Goal: Use online tool/utility: Utilize a website feature to perform a specific function

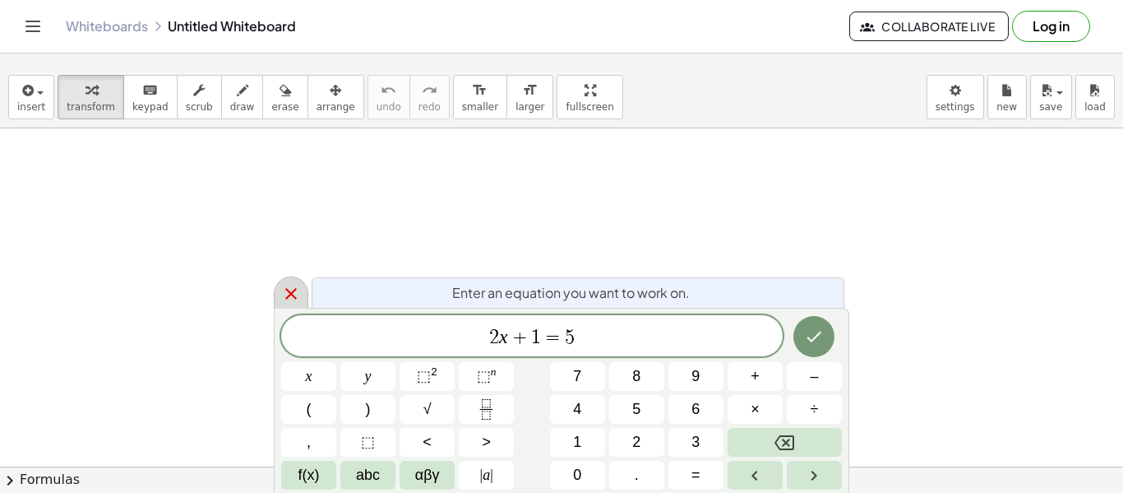
click at [280, 289] on div at bounding box center [291, 292] width 35 height 32
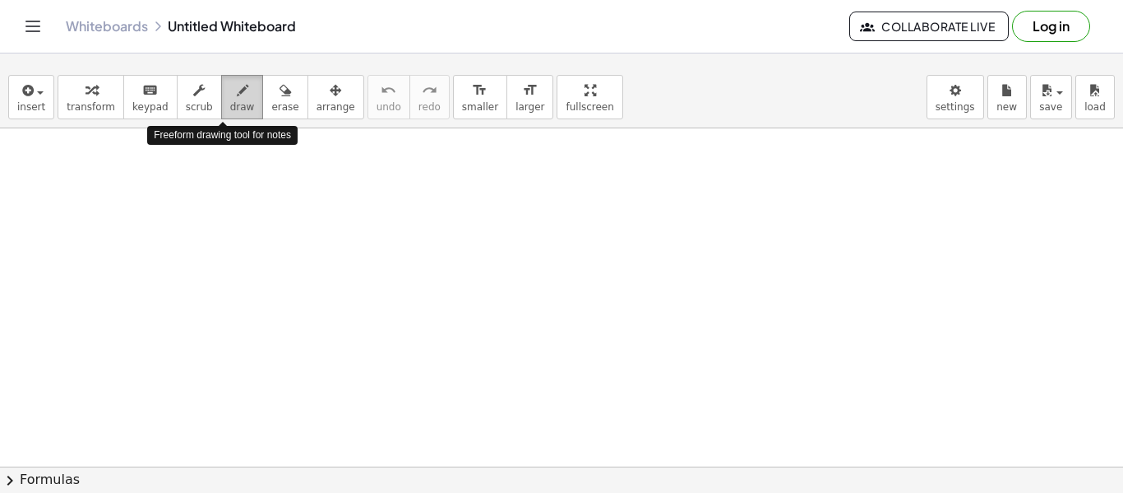
click at [221, 76] on button "draw" at bounding box center [242, 97] width 43 height 44
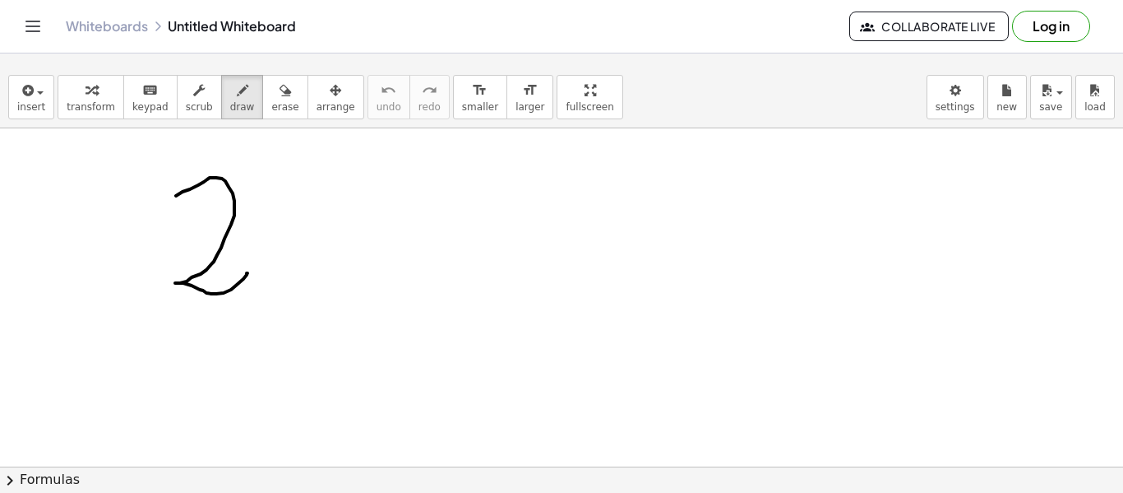
drag, startPoint x: 176, startPoint y: 196, endPoint x: 248, endPoint y: 272, distance: 105.3
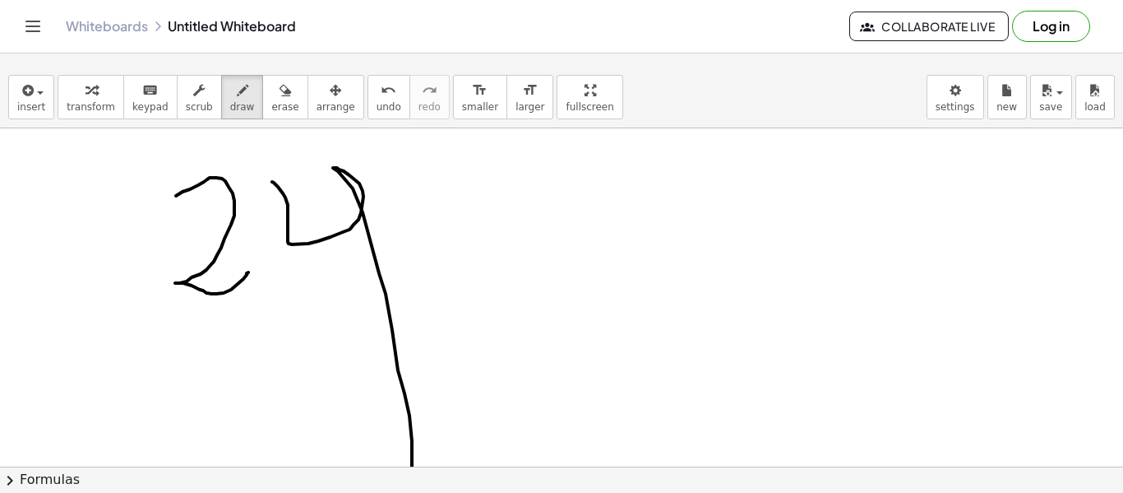
drag, startPoint x: 272, startPoint y: 182, endPoint x: 412, endPoint y: 471, distance: 321.4
click at [412, 471] on div "insert select one: Math Expression Function Text Youtube Video Graphing Geometr…" at bounding box center [561, 280] width 1123 height 426
click at [280, 105] on button "erase" at bounding box center [284, 97] width 45 height 44
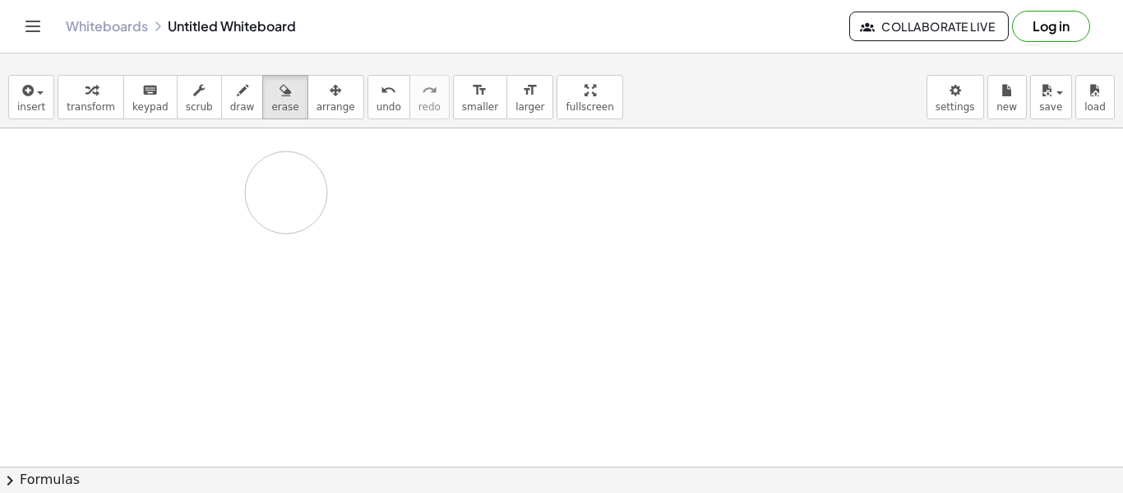
drag, startPoint x: 246, startPoint y: 224, endPoint x: 286, endPoint y: 192, distance: 51.5
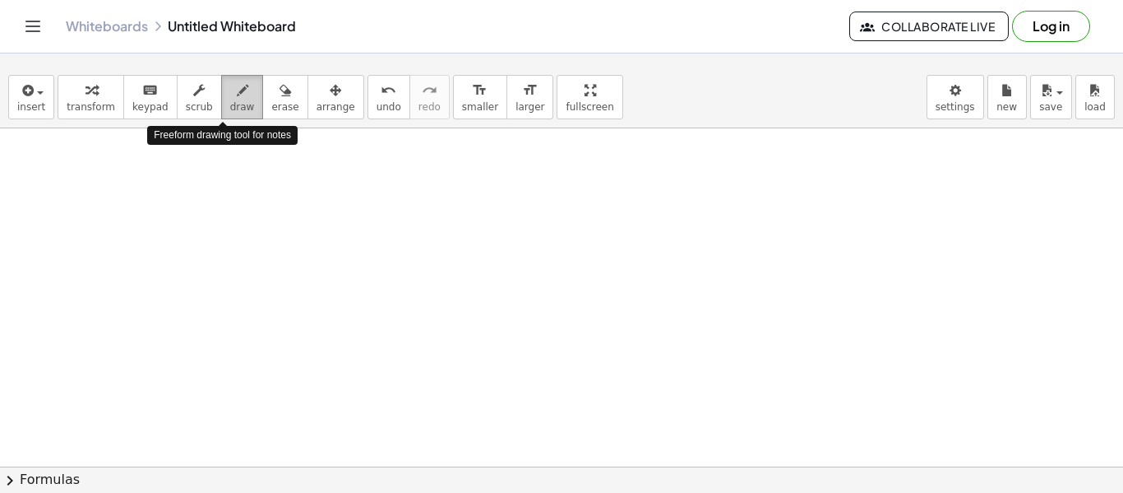
click at [230, 102] on span "draw" at bounding box center [242, 107] width 25 height 12
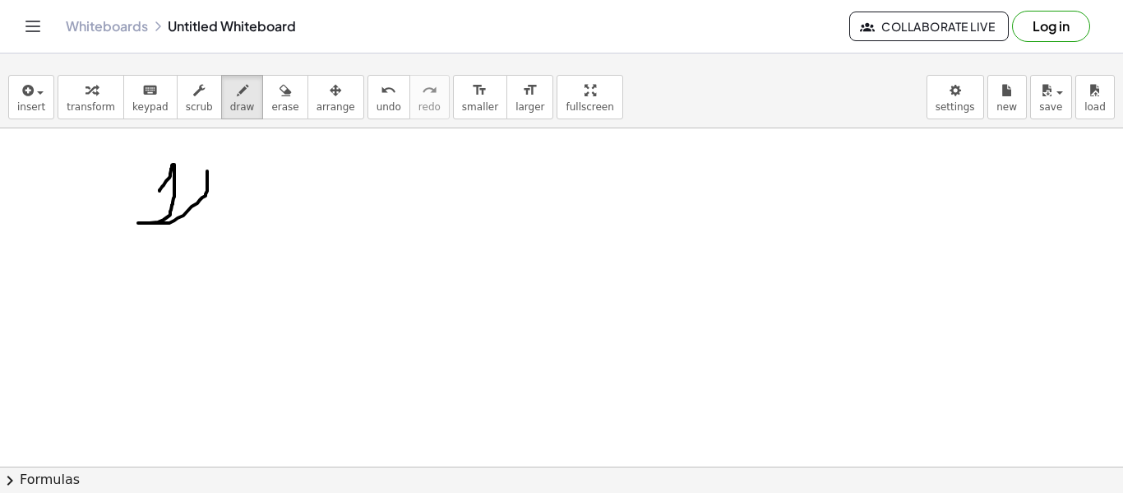
drag, startPoint x: 160, startPoint y: 191, endPoint x: 207, endPoint y: 171, distance: 51.6
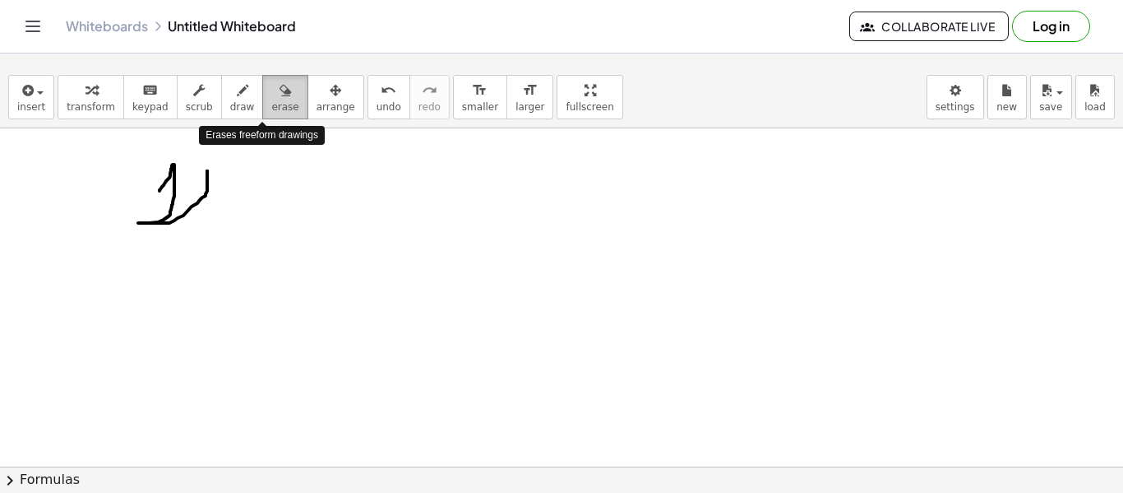
click at [271, 101] on span "erase" at bounding box center [284, 107] width 27 height 12
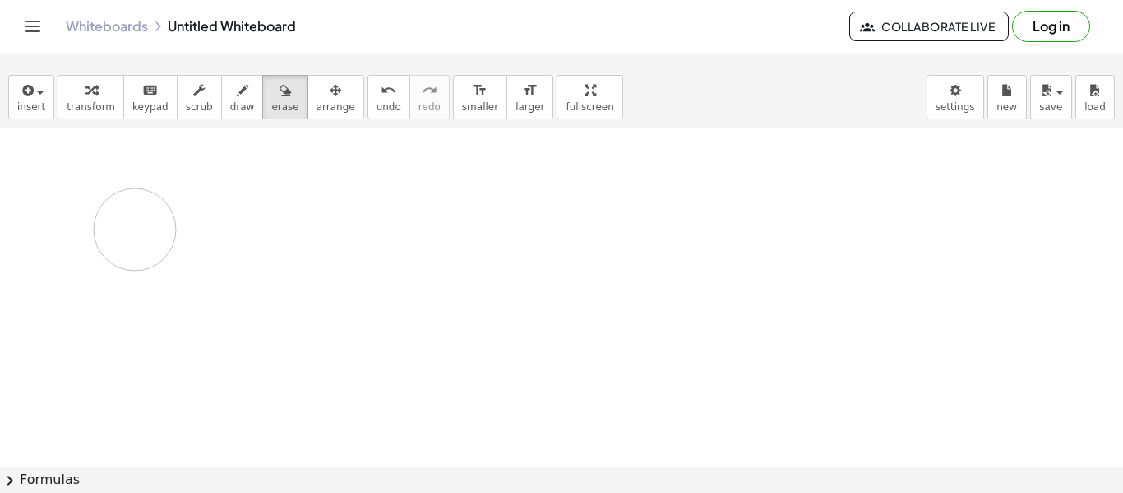
drag, startPoint x: 183, startPoint y: 216, endPoint x: 129, endPoint y: 229, distance: 55.0
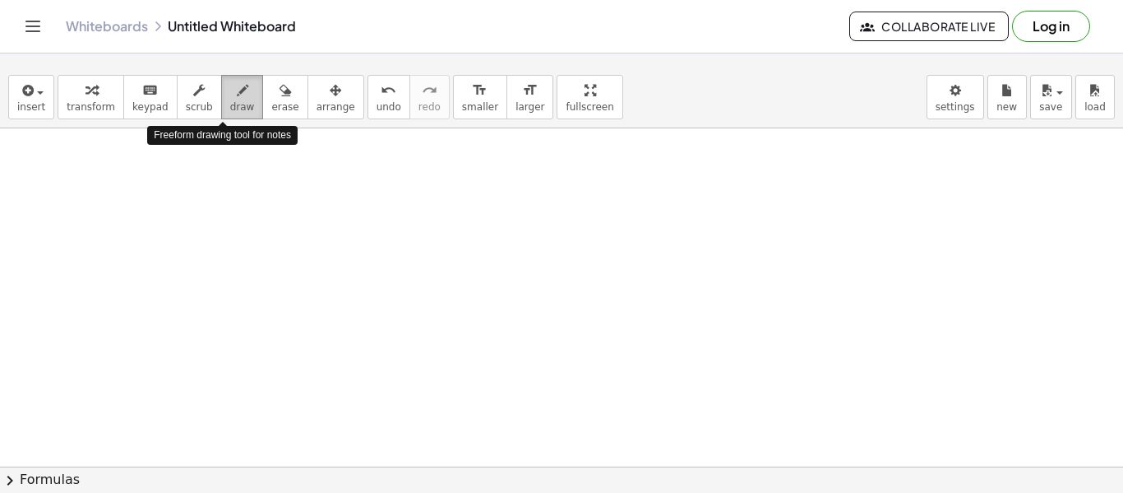
click at [230, 105] on span "draw" at bounding box center [242, 107] width 25 height 12
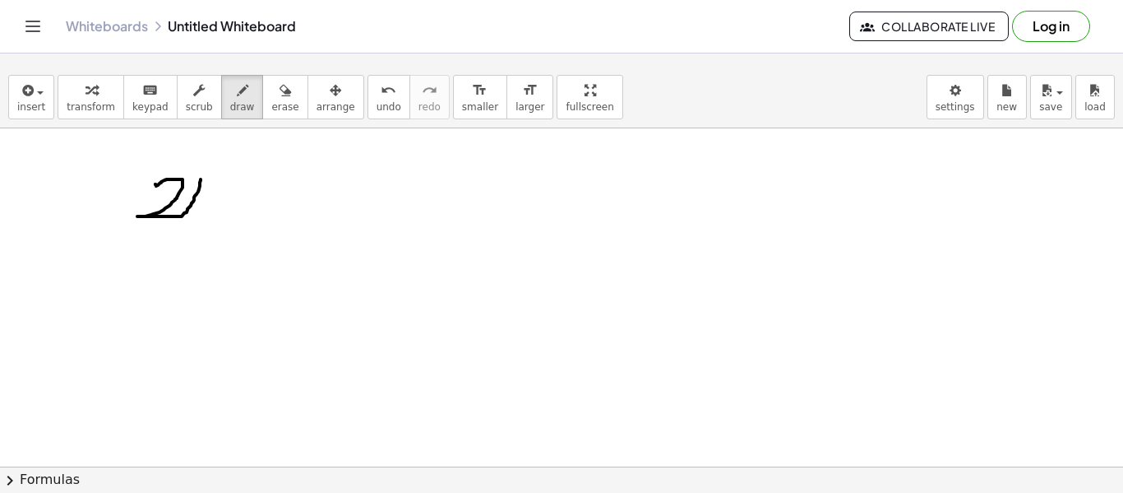
drag, startPoint x: 156, startPoint y: 186, endPoint x: 201, endPoint y: 179, distance: 44.9
drag, startPoint x: 218, startPoint y: 167, endPoint x: 238, endPoint y: 215, distance: 51.9
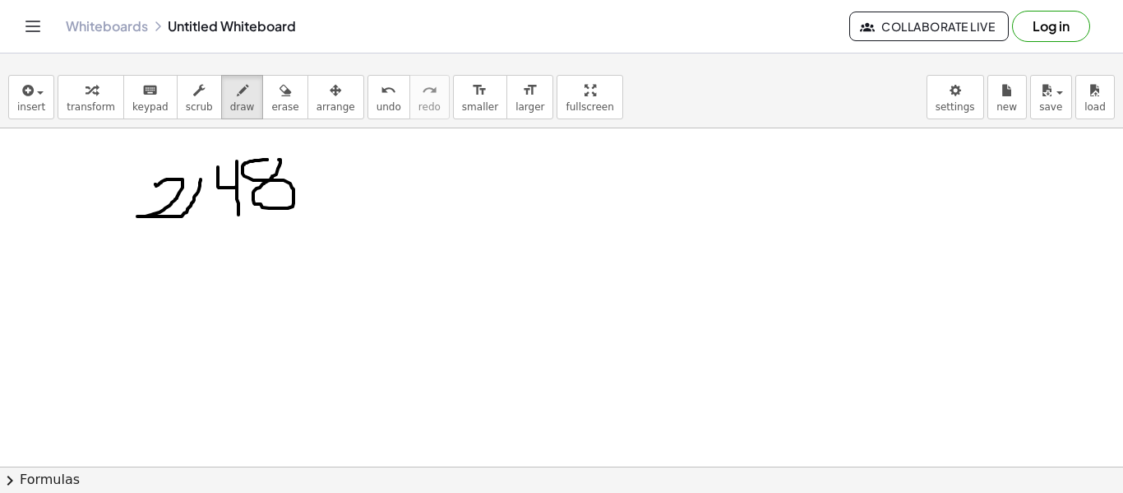
drag, startPoint x: 267, startPoint y: 160, endPoint x: 279, endPoint y: 160, distance: 11.5
drag, startPoint x: 305, startPoint y: 160, endPoint x: 290, endPoint y: 216, distance: 58.6
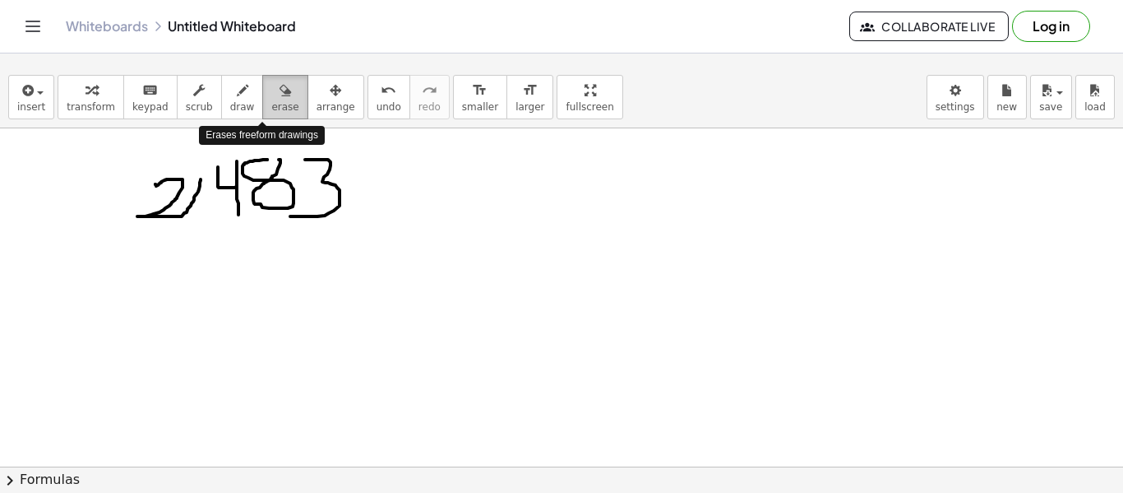
click at [280, 85] on icon "button" at bounding box center [286, 91] width 12 height 20
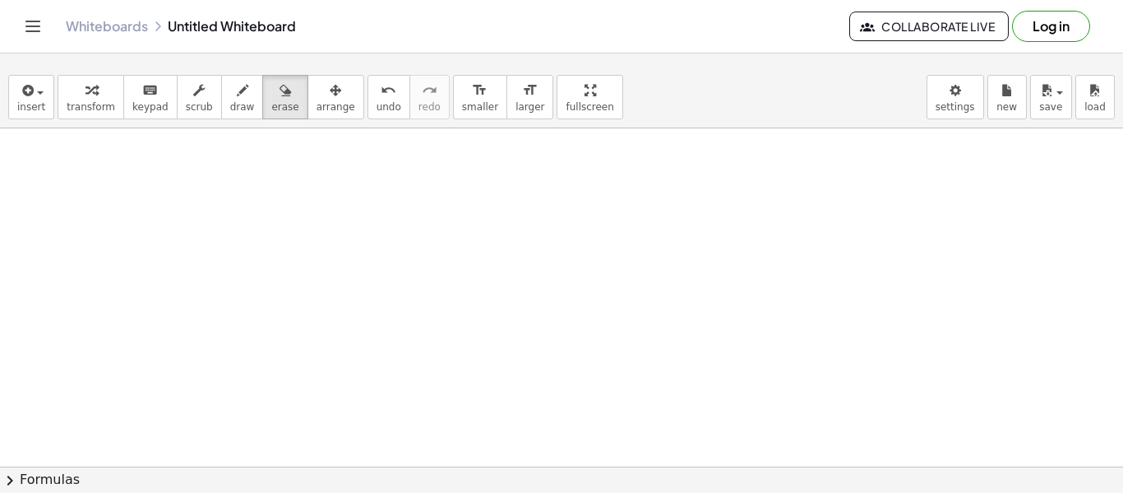
drag, startPoint x: 305, startPoint y: 164, endPoint x: 758, endPoint y: 516, distance: 573.7
click at [758, 492] on html "Graspable Math Activities Get Started Activity Bank Assigned Work Classes White…" at bounding box center [561, 246] width 1123 height 493
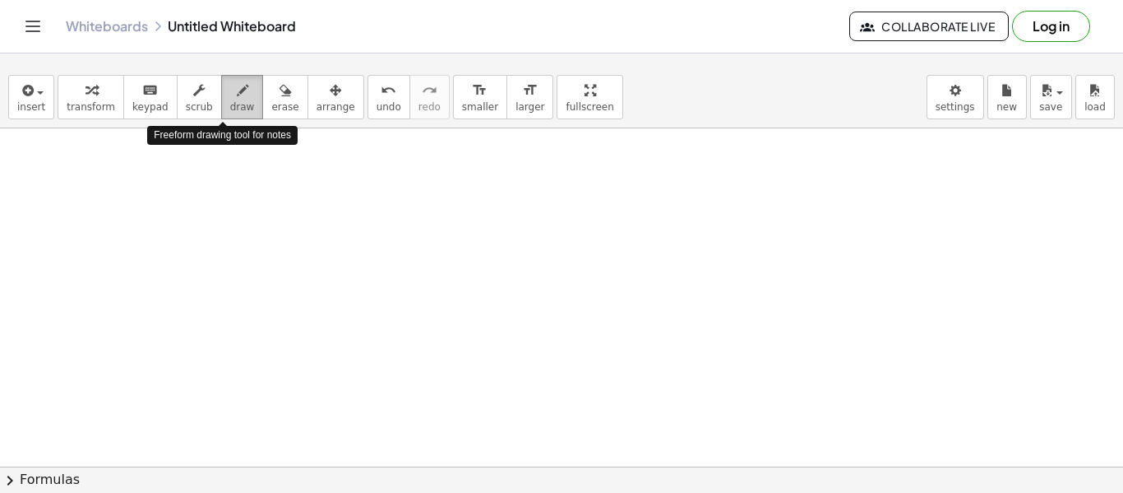
click at [230, 101] on span "draw" at bounding box center [242, 107] width 25 height 12
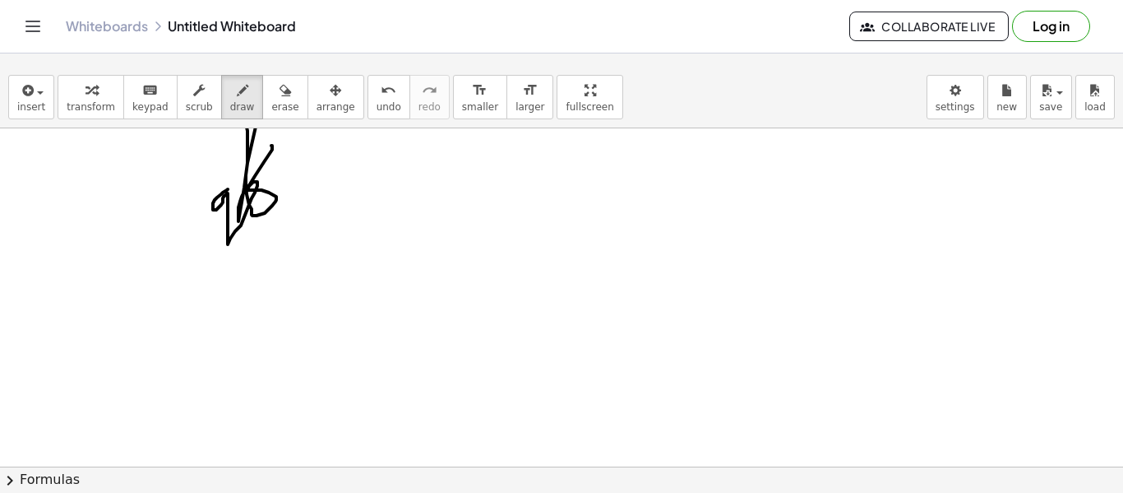
drag, startPoint x: 228, startPoint y: 189, endPoint x: 266, endPoint y: 146, distance: 58.2
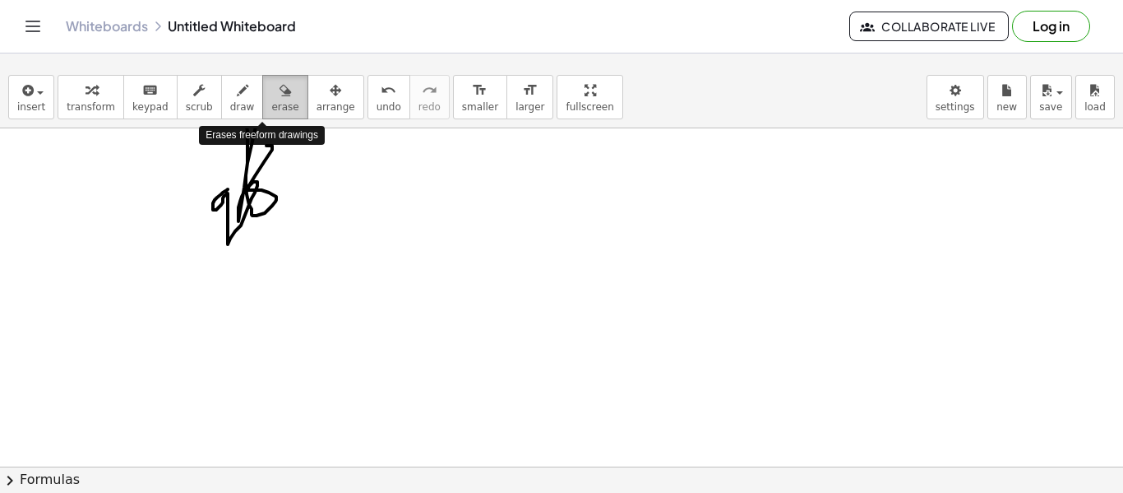
click at [280, 95] on icon "button" at bounding box center [286, 91] width 12 height 20
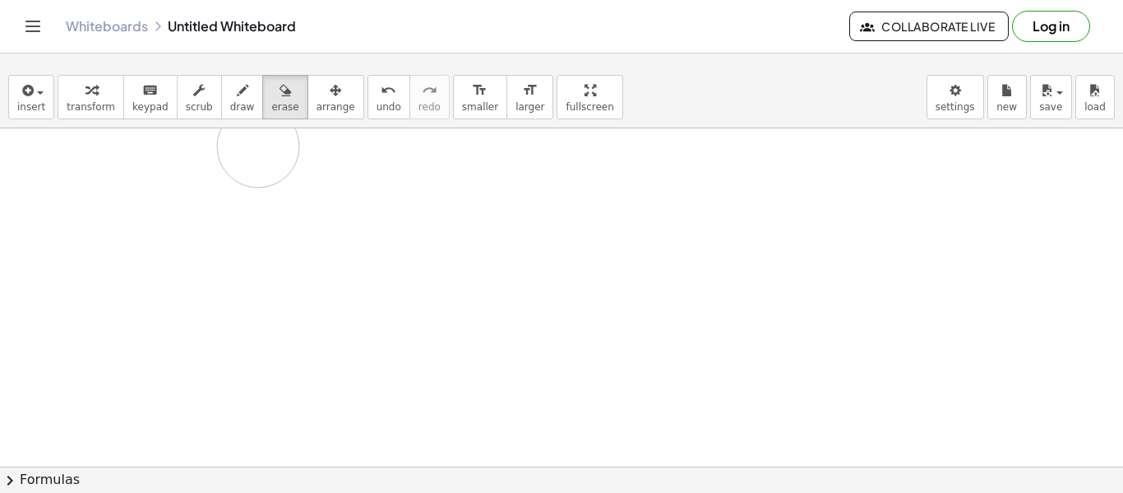
drag, startPoint x: 268, startPoint y: 199, endPoint x: 247, endPoint y: 162, distance: 42.7
click at [224, 113] on button "draw" at bounding box center [242, 97] width 43 height 44
drag, startPoint x: 204, startPoint y: 198, endPoint x: 215, endPoint y: 245, distance: 48.1
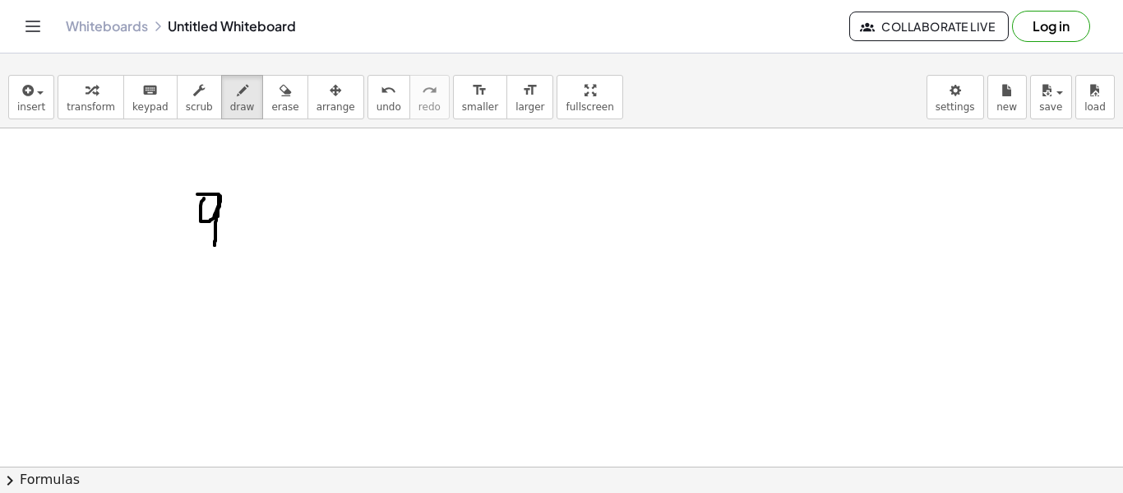
drag, startPoint x: 298, startPoint y: 199, endPoint x: 312, endPoint y: 241, distance: 43.9
drag, startPoint x: 312, startPoint y: 241, endPoint x: 308, endPoint y: 216, distance: 24.9
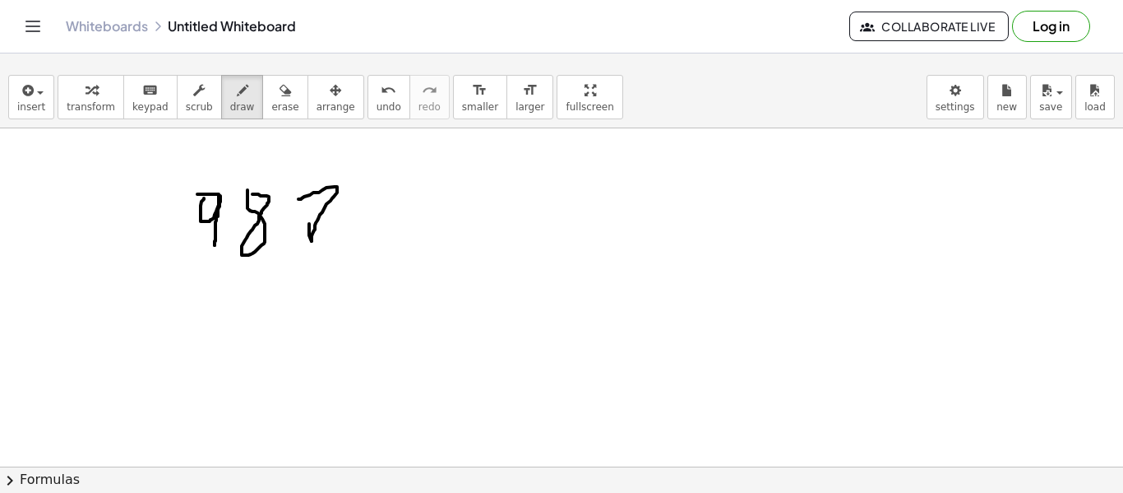
drag, startPoint x: 308, startPoint y: 216, endPoint x: 329, endPoint y: 216, distance: 20.6
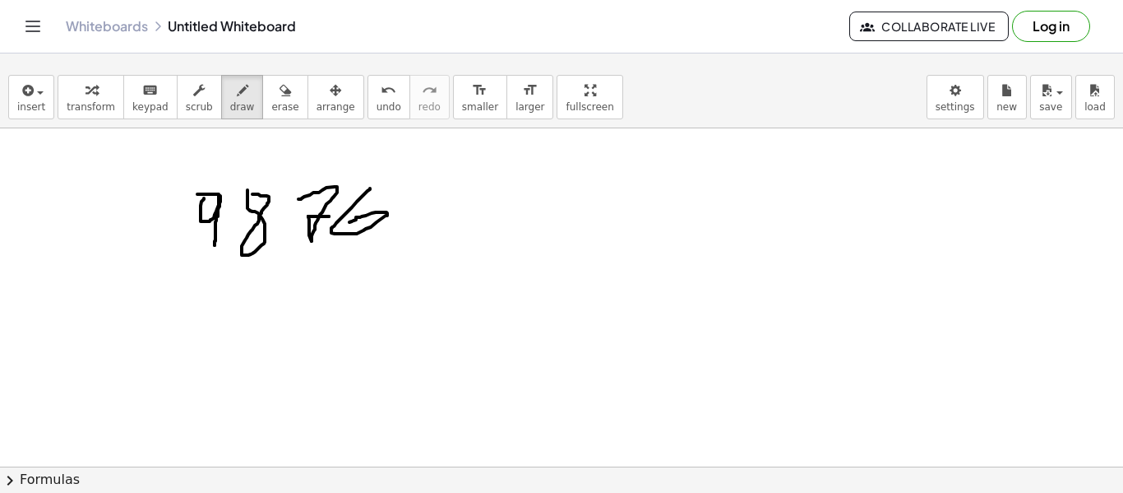
drag, startPoint x: 370, startPoint y: 188, endPoint x: 349, endPoint y: 222, distance: 39.5
drag, startPoint x: 419, startPoint y: 178, endPoint x: 562, endPoint y: 227, distance: 151.3
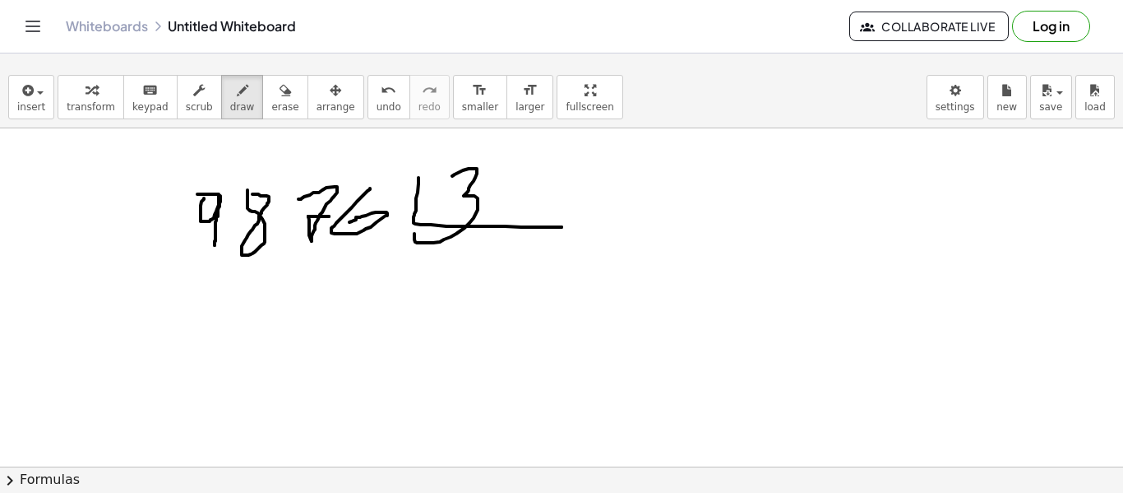
drag, startPoint x: 452, startPoint y: 176, endPoint x: 414, endPoint y: 234, distance: 68.9
drag, startPoint x: 506, startPoint y: 168, endPoint x: 534, endPoint y: 199, distance: 41.4
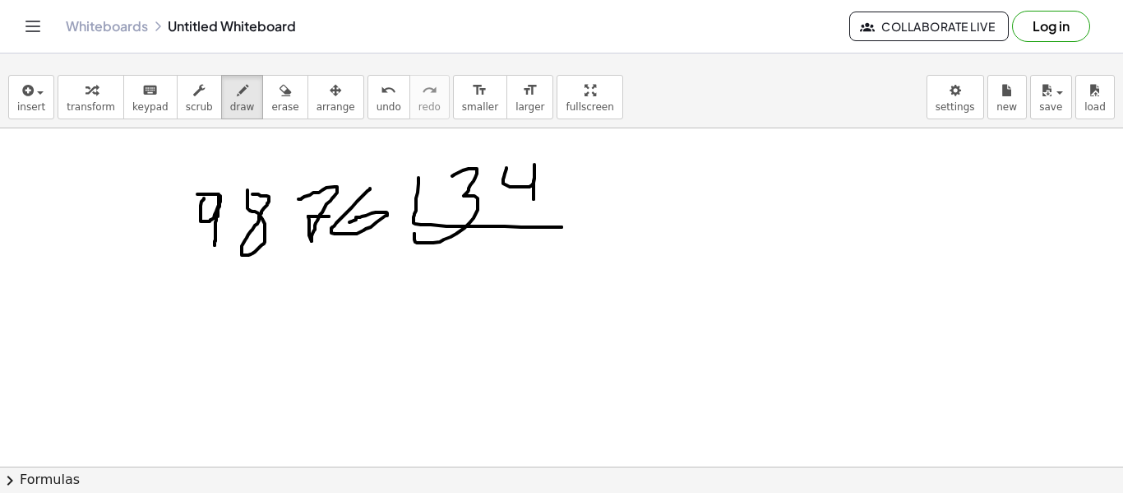
drag, startPoint x: 431, startPoint y: 238, endPoint x: 429, endPoint y: 275, distance: 37.0
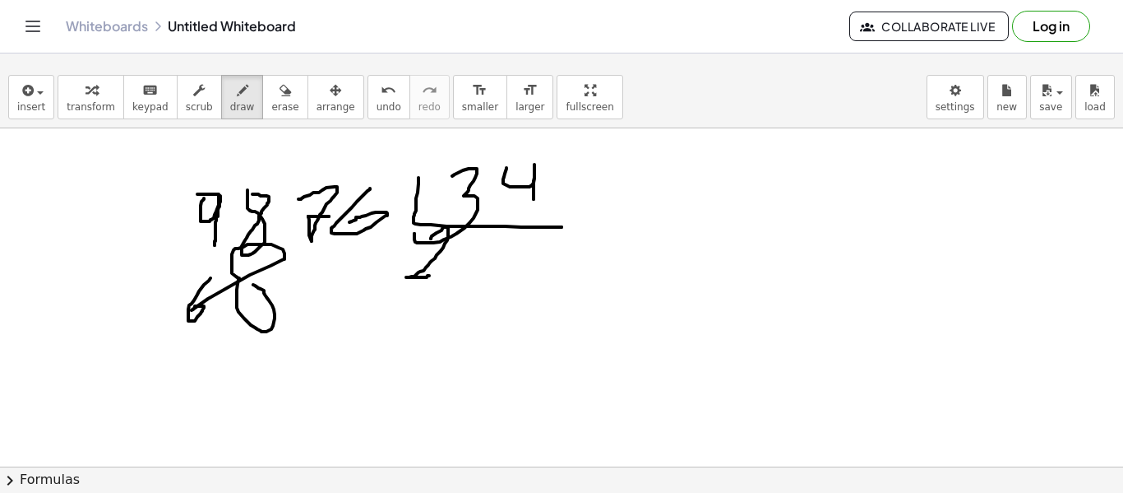
drag, startPoint x: 210, startPoint y: 278, endPoint x: 241, endPoint y: 284, distance: 31.1
drag, startPoint x: 170, startPoint y: 341, endPoint x: 322, endPoint y: 333, distance: 152.3
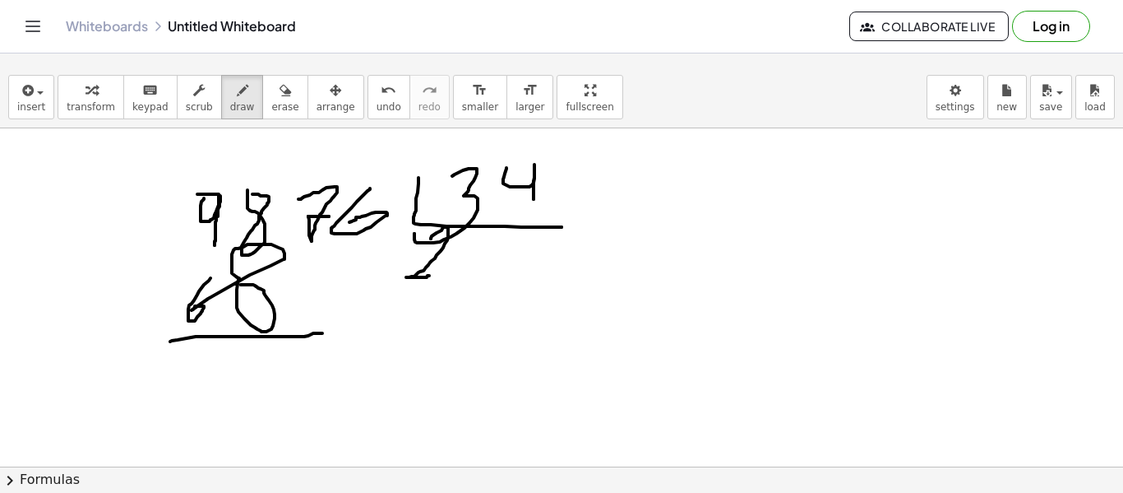
drag, startPoint x: 234, startPoint y: 202, endPoint x: 234, endPoint y: 216, distance: 14.0
drag, startPoint x: 241, startPoint y: 349, endPoint x: 234, endPoint y: 355, distance: 9.3
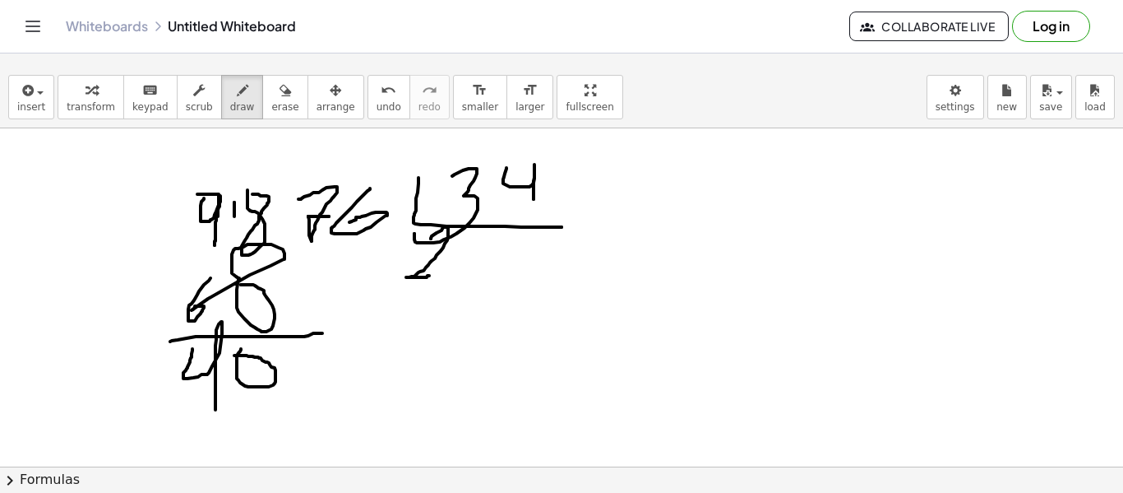
drag, startPoint x: 192, startPoint y: 349, endPoint x: 215, endPoint y: 409, distance: 65.1
drag, startPoint x: 468, startPoint y: 257, endPoint x: 498, endPoint y: 290, distance: 45.4
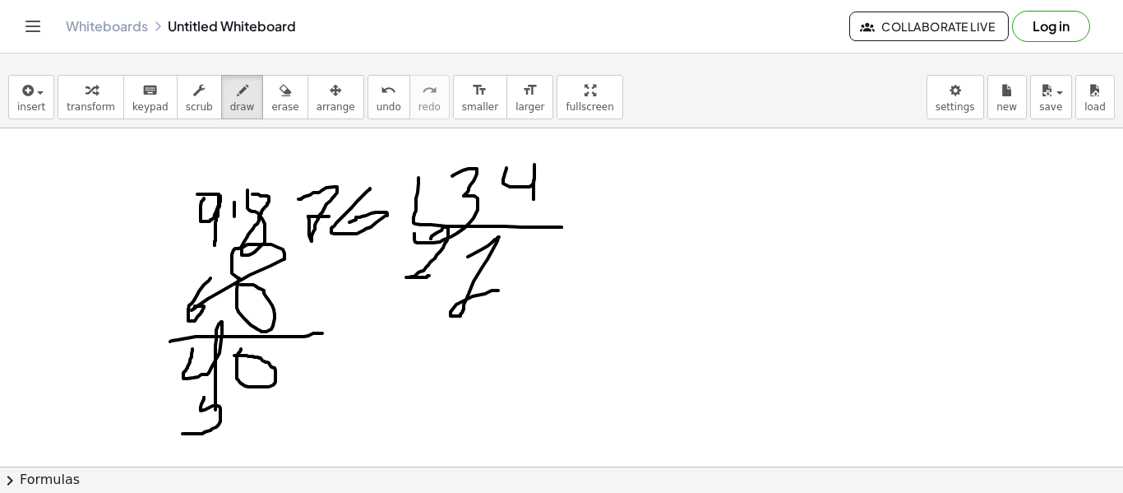
drag, startPoint x: 204, startPoint y: 397, endPoint x: 179, endPoint y: 433, distance: 43.8
drag, startPoint x: 184, startPoint y: 405, endPoint x: 199, endPoint y: 404, distance: 14.8
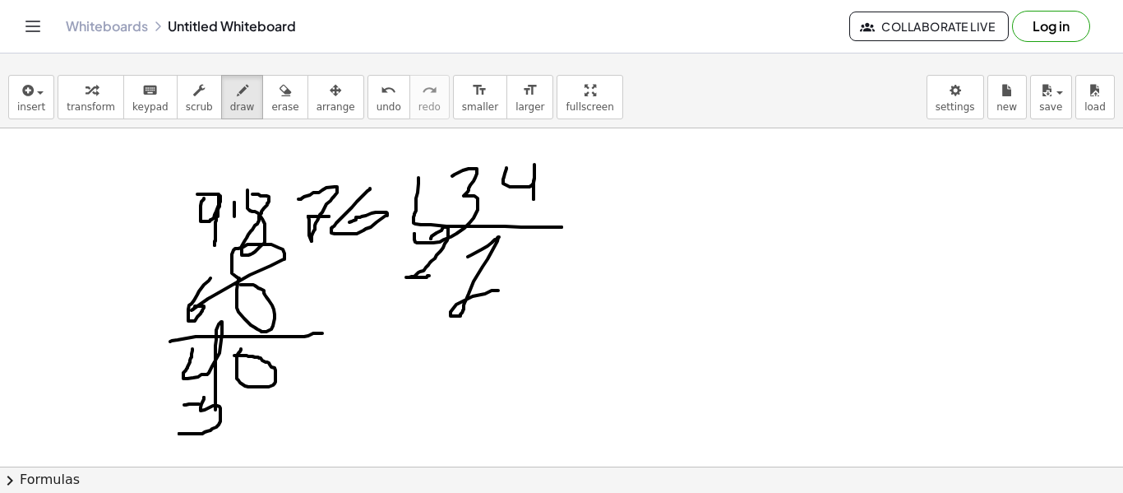
drag, startPoint x: 246, startPoint y: 386, endPoint x: 302, endPoint y: 418, distance: 64.5
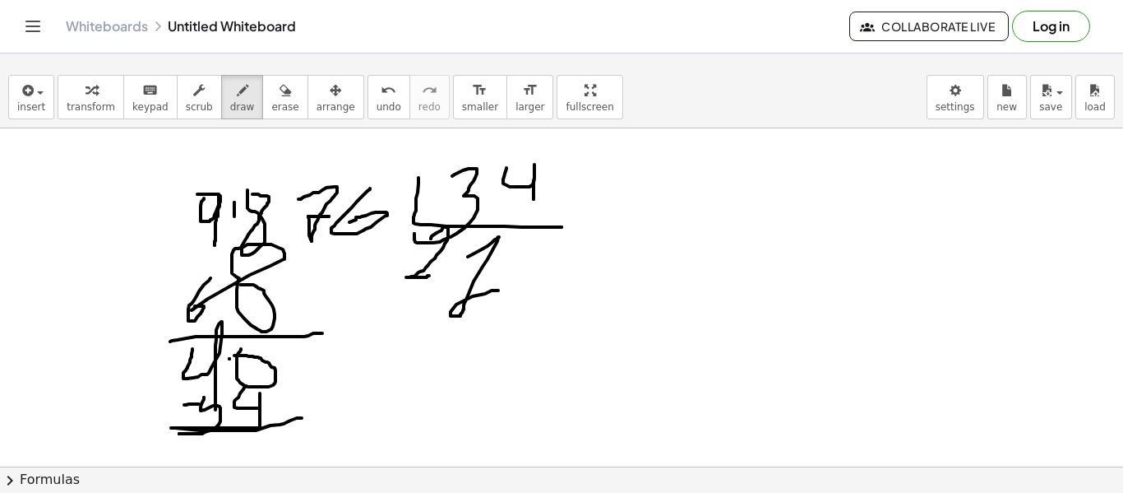
drag, startPoint x: 254, startPoint y: 431, endPoint x: 252, endPoint y: 455, distance: 24.0
drag, startPoint x: 207, startPoint y: 448, endPoint x: 223, endPoint y: 448, distance: 15.6
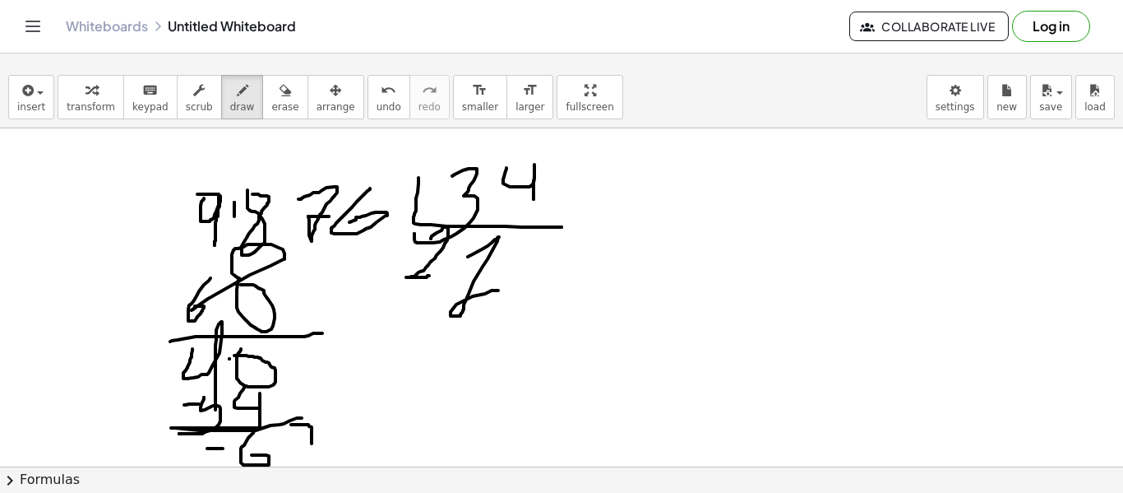
drag, startPoint x: 291, startPoint y: 424, endPoint x: 312, endPoint y: 454, distance: 36.0
drag, startPoint x: 310, startPoint y: 435, endPoint x: 302, endPoint y: 436, distance: 8.3
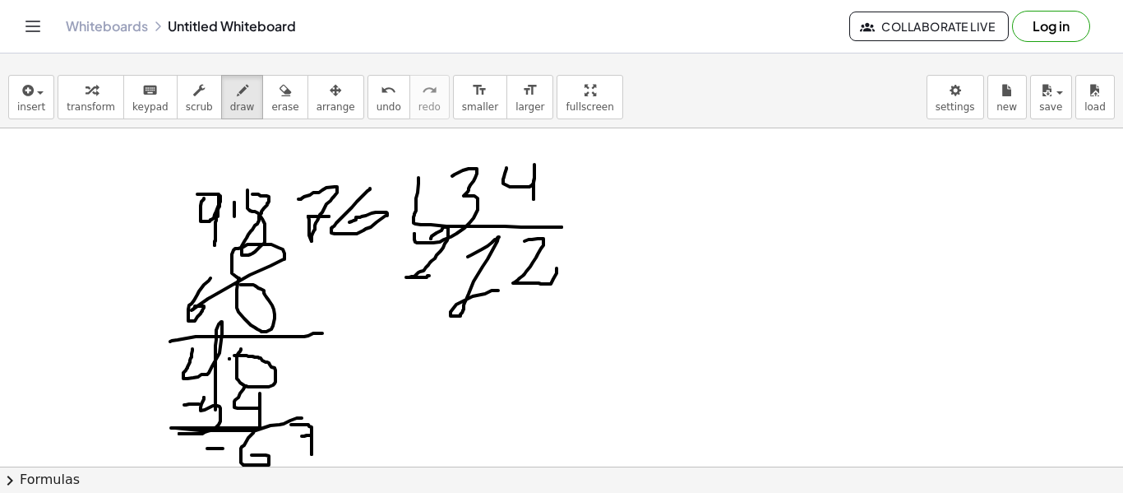
drag, startPoint x: 525, startPoint y: 241, endPoint x: 557, endPoint y: 268, distance: 42.0
drag, startPoint x: 516, startPoint y: 250, endPoint x: 521, endPoint y: 287, distance: 37.4
drag, startPoint x: 521, startPoint y: 288, endPoint x: 496, endPoint y: 291, distance: 25.7
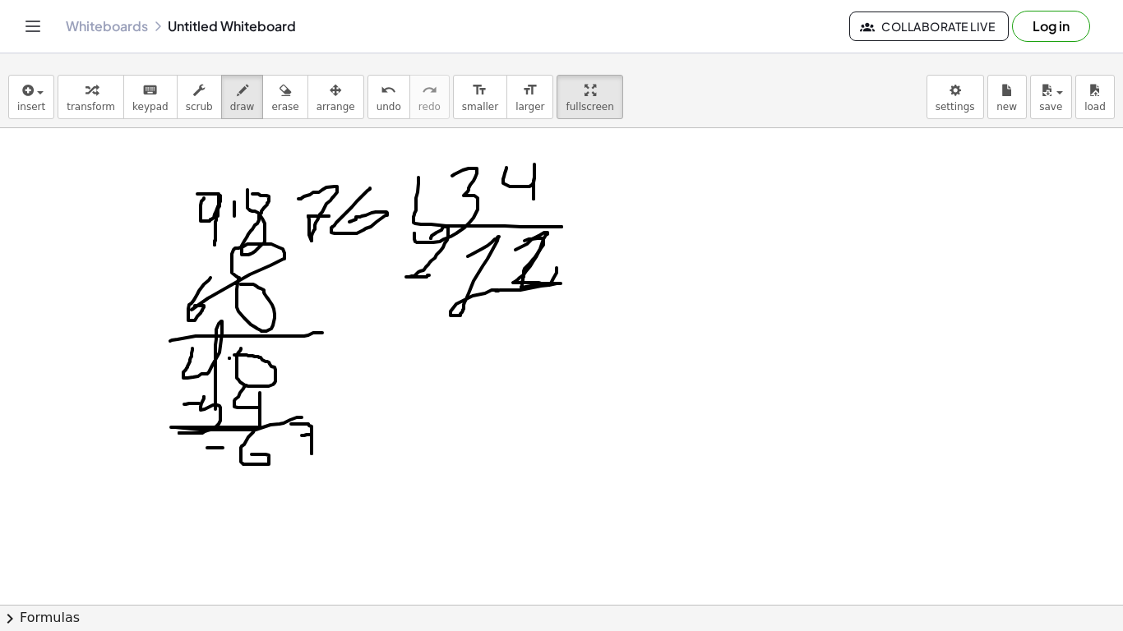
drag, startPoint x: 538, startPoint y: 99, endPoint x: 538, endPoint y: 199, distance: 99.5
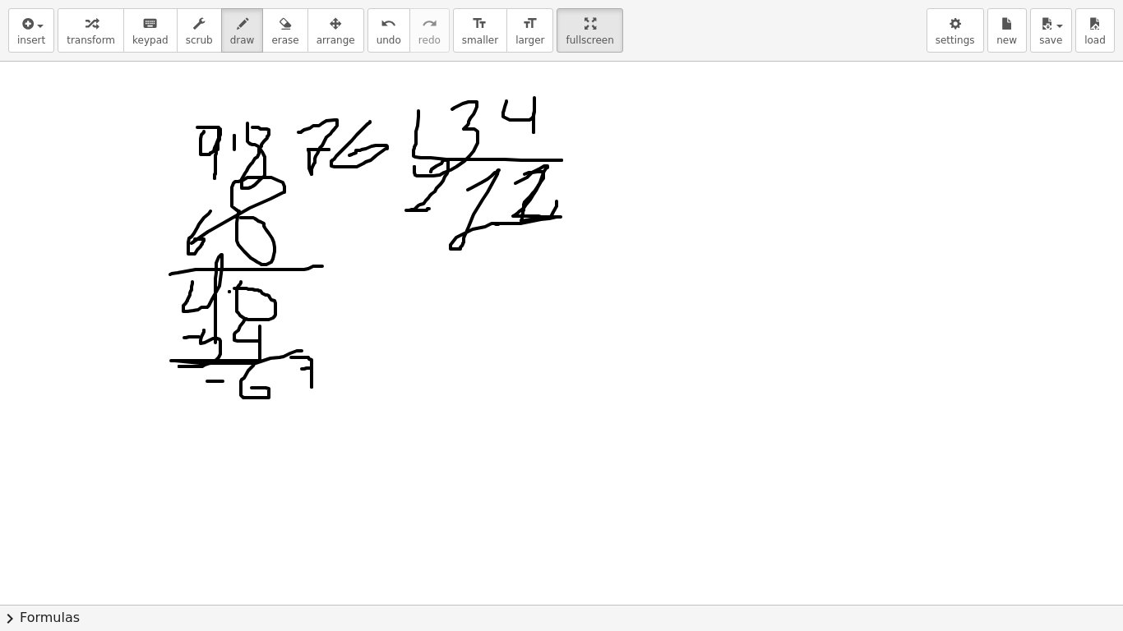
click at [538, 199] on div "insert select one: Math Expression Function Text Youtube Video Graphing Geometr…" at bounding box center [561, 315] width 1123 height 631
click at [538, 199] on div at bounding box center [561, 605] width 1123 height 1087
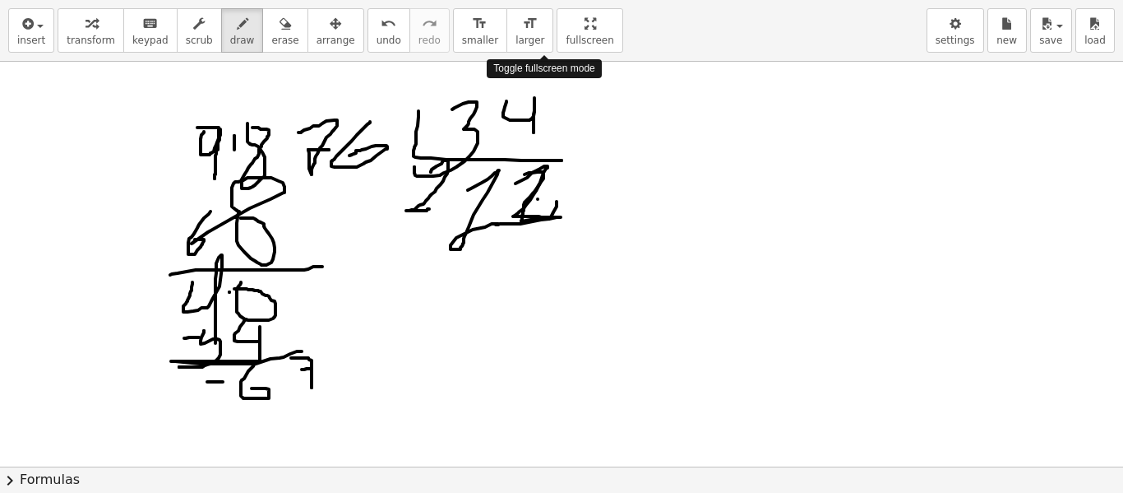
drag, startPoint x: 550, startPoint y: 29, endPoint x: 550, endPoint y: -71, distance: 99.5
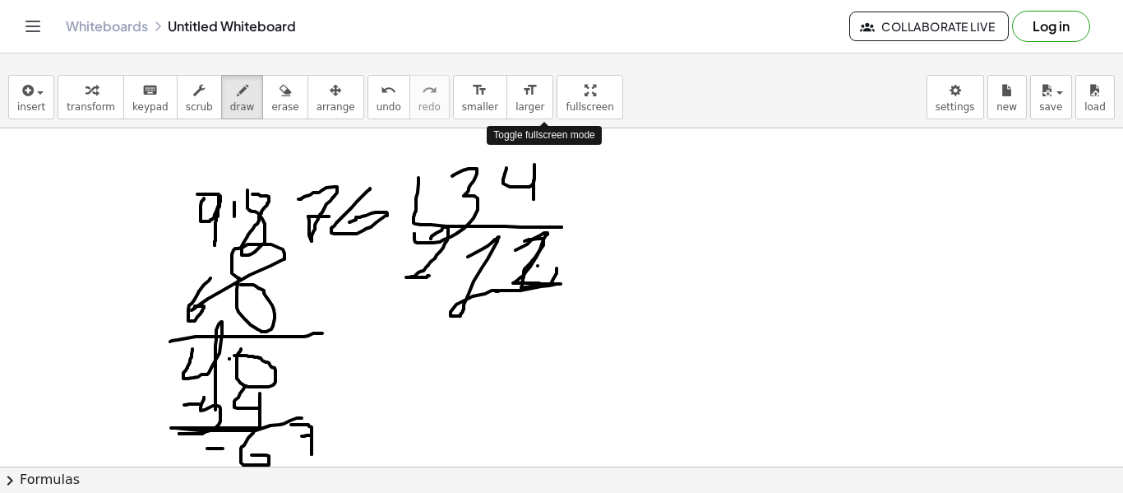
click at [550, 0] on html "Graspable Math Activities Get Started Activity Bank Assigned Work Classes White…" at bounding box center [561, 246] width 1123 height 493
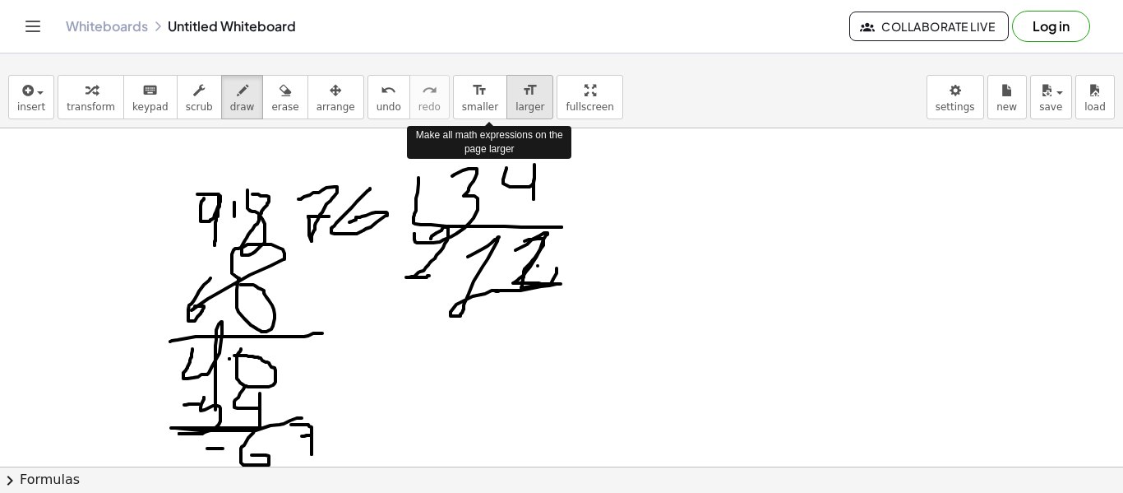
click at [522, 86] on icon "format_size" at bounding box center [530, 91] width 16 height 20
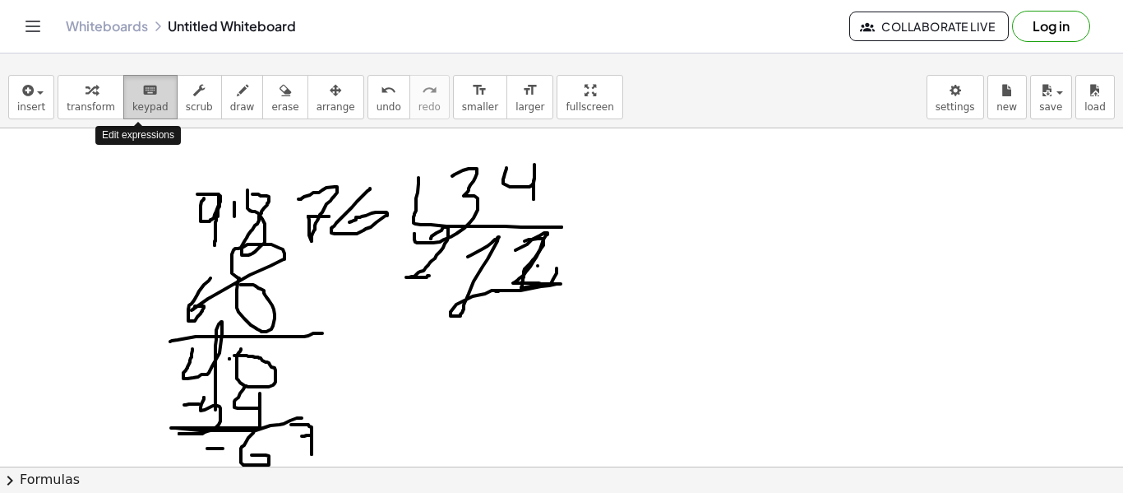
click at [132, 98] on div "keyboard" at bounding box center [150, 90] width 36 height 20
